Goal: Find specific page/section

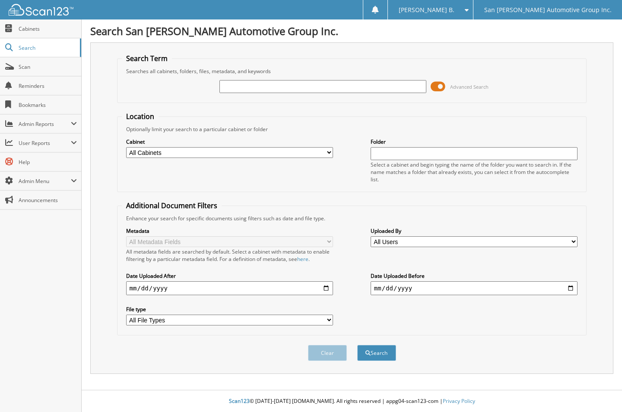
click at [243, 88] on input "text" at bounding box center [323, 86] width 207 height 13
type input "20410a"
click at [358, 345] on button "Search" at bounding box center [377, 353] width 39 height 16
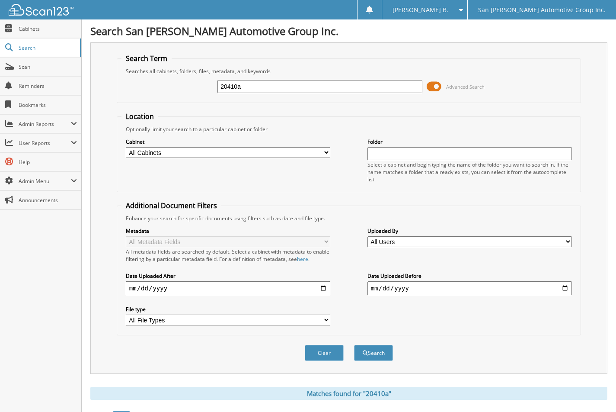
click at [354, 345] on button "Search" at bounding box center [373, 353] width 39 height 16
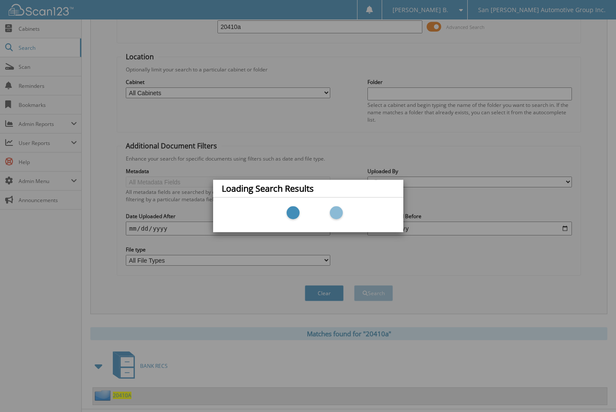
scroll to position [79, 0]
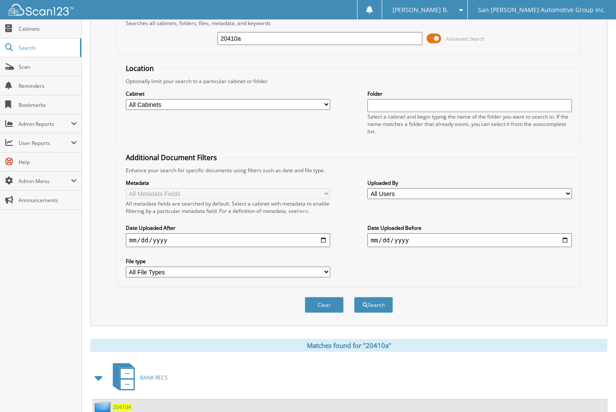
scroll to position [79, 0]
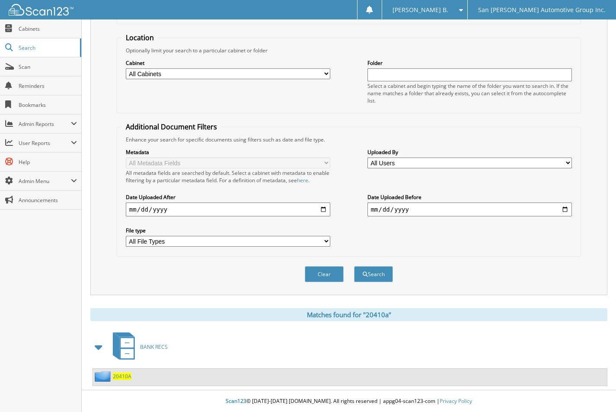
click at [123, 378] on span "20410A" at bounding box center [122, 375] width 19 height 7
